Goal: Navigation & Orientation: Find specific page/section

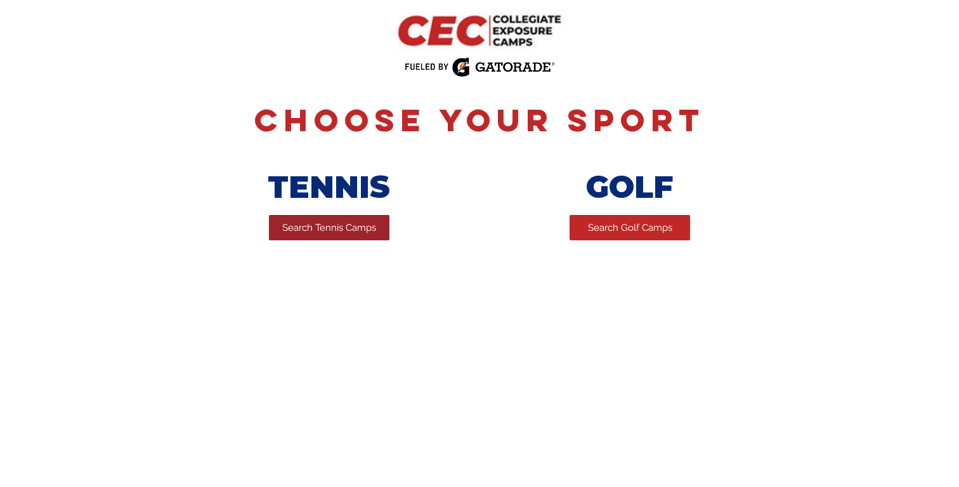
click at [324, 234] on span "Search Tennis Camps" at bounding box center [329, 227] width 94 height 13
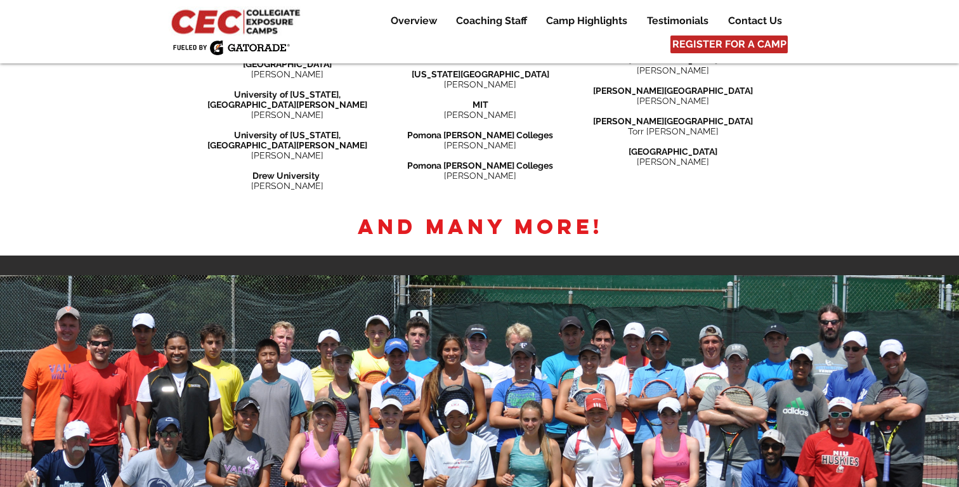
scroll to position [1944, 0]
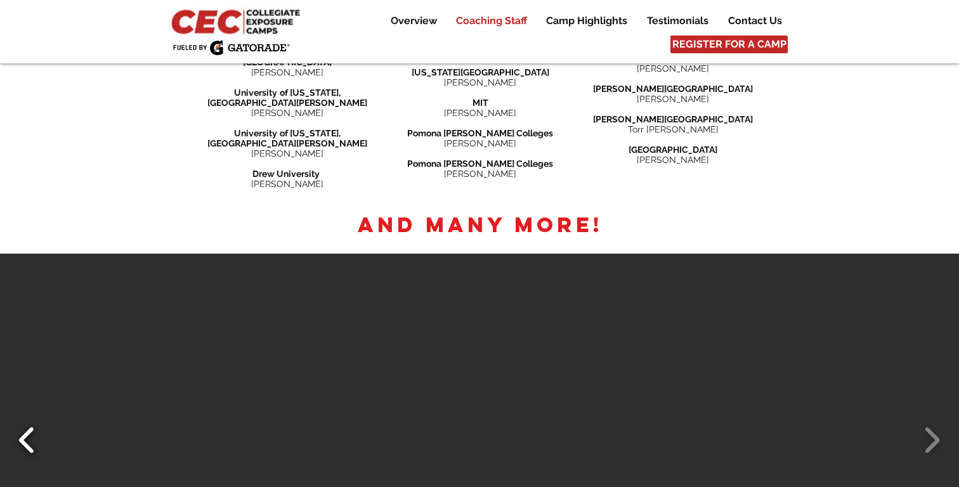
click at [33, 418] on button "Slide show gallery" at bounding box center [27, 440] width 29 height 44
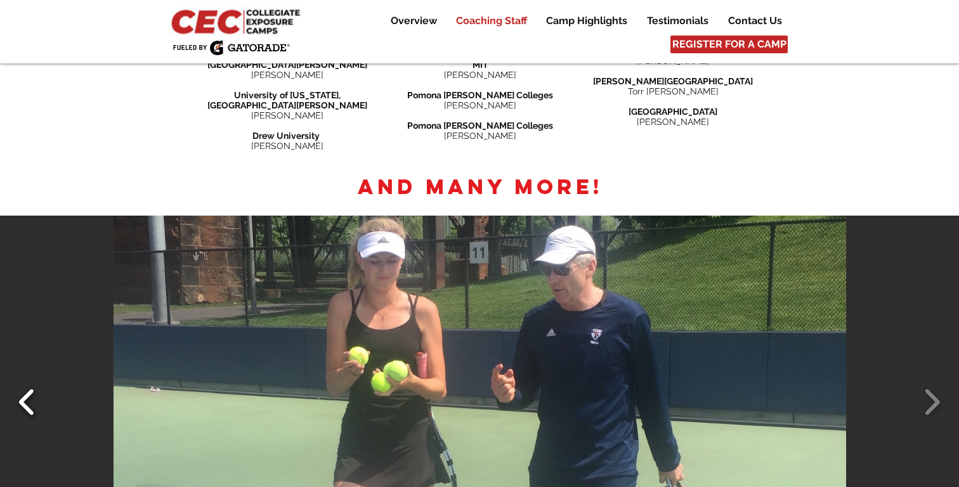
scroll to position [1994, 0]
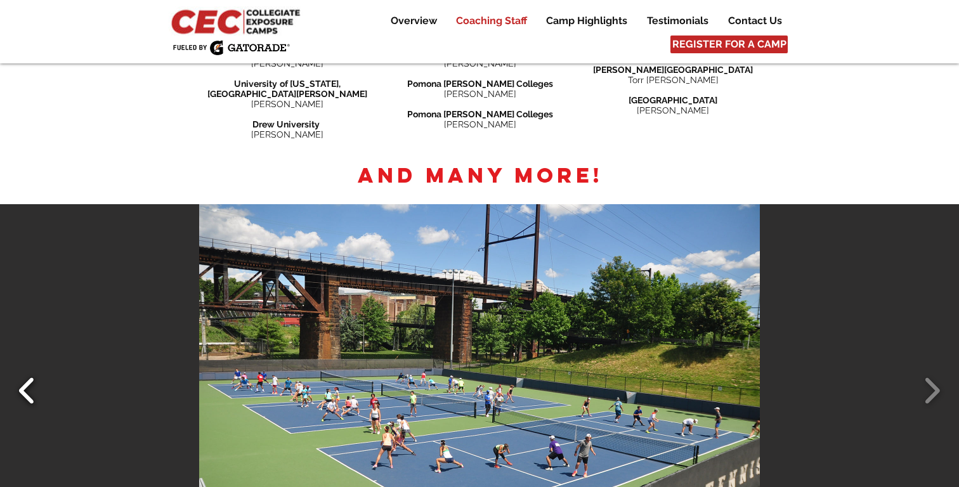
click at [28, 368] on button "Slide show gallery" at bounding box center [27, 390] width 29 height 44
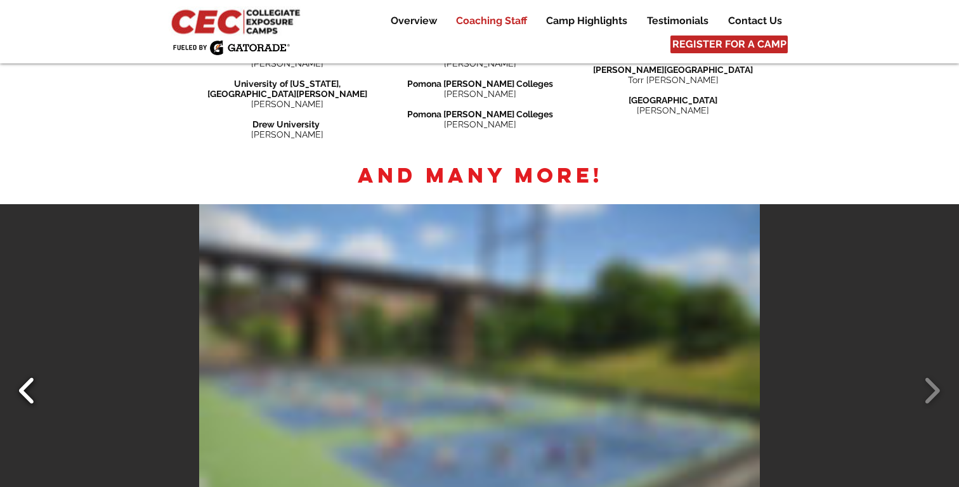
click at [28, 368] on button "Slide show gallery" at bounding box center [27, 390] width 29 height 44
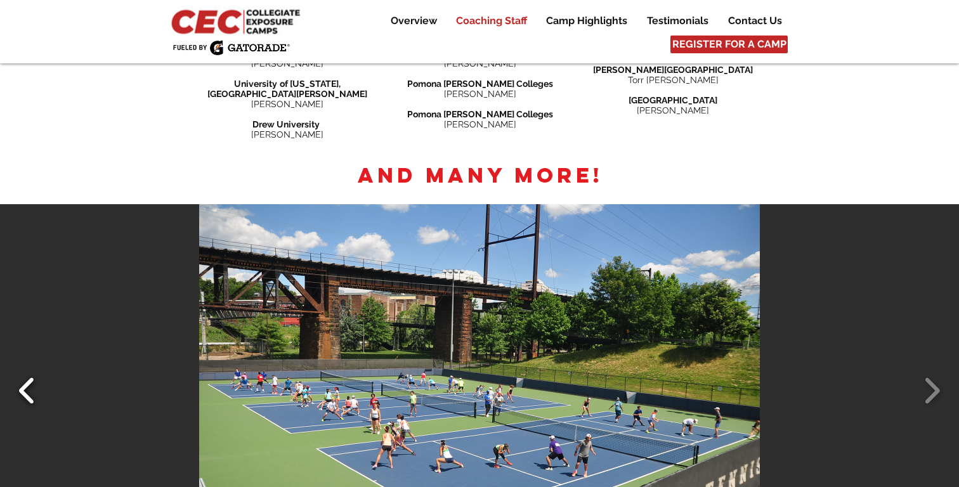
click at [27, 368] on button "Slide show gallery" at bounding box center [27, 390] width 29 height 44
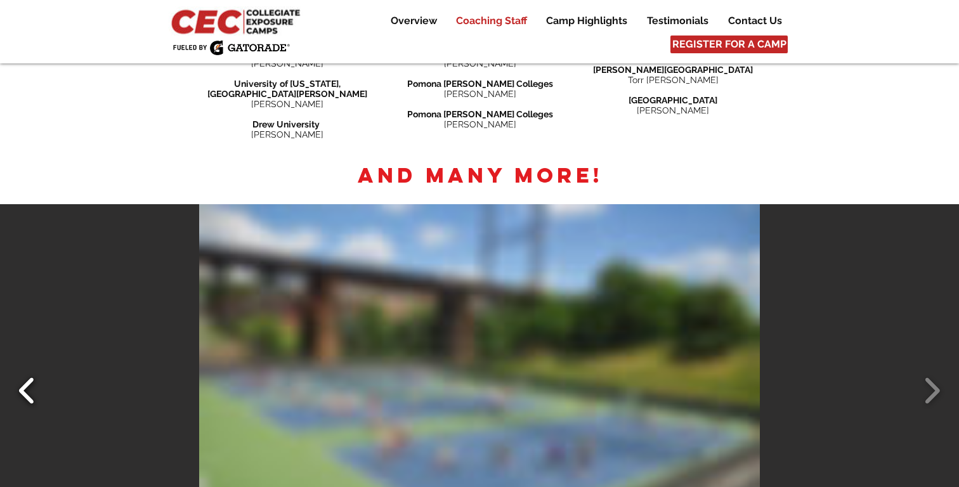
click at [27, 368] on button "Slide show gallery" at bounding box center [27, 390] width 29 height 44
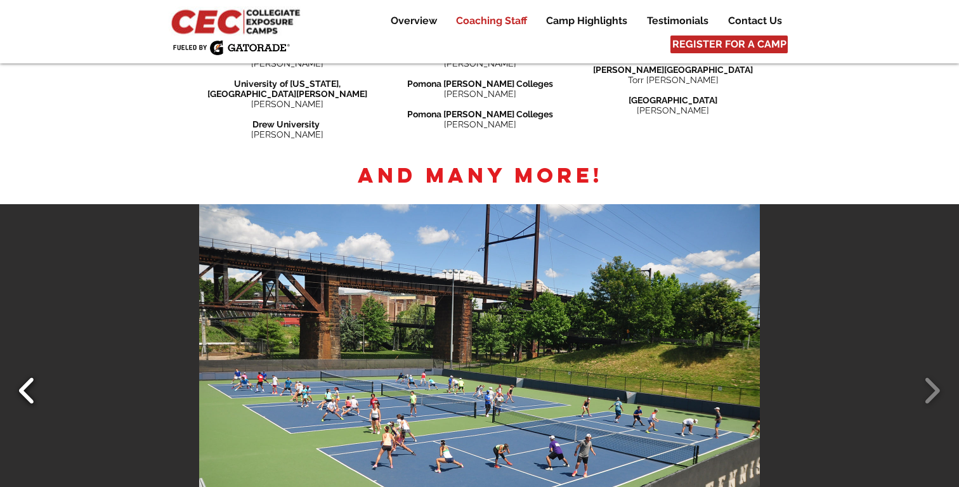
click at [27, 368] on button "Slide show gallery" at bounding box center [27, 390] width 29 height 44
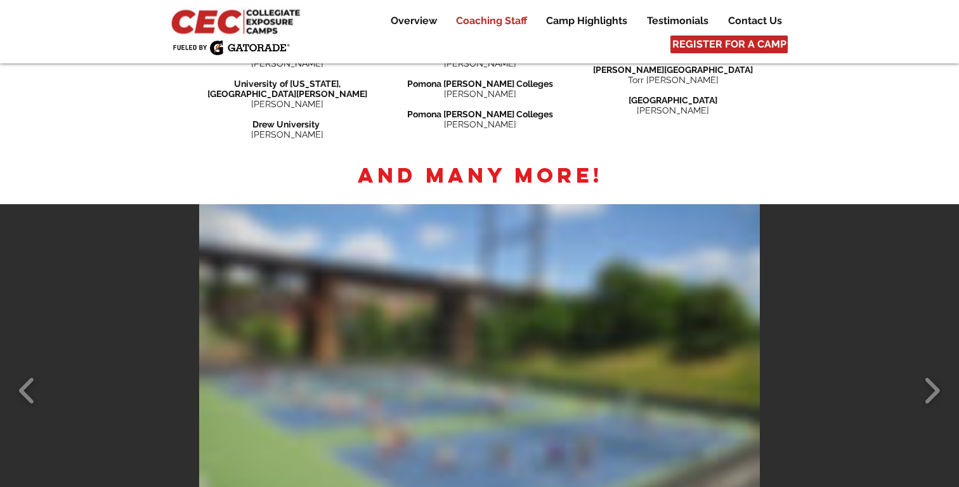
click at [366, 340] on div "DSC_0766 DSC_0325 edited" at bounding box center [479, 390] width 959 height 372
